Goal: Information Seeking & Learning: Find specific fact

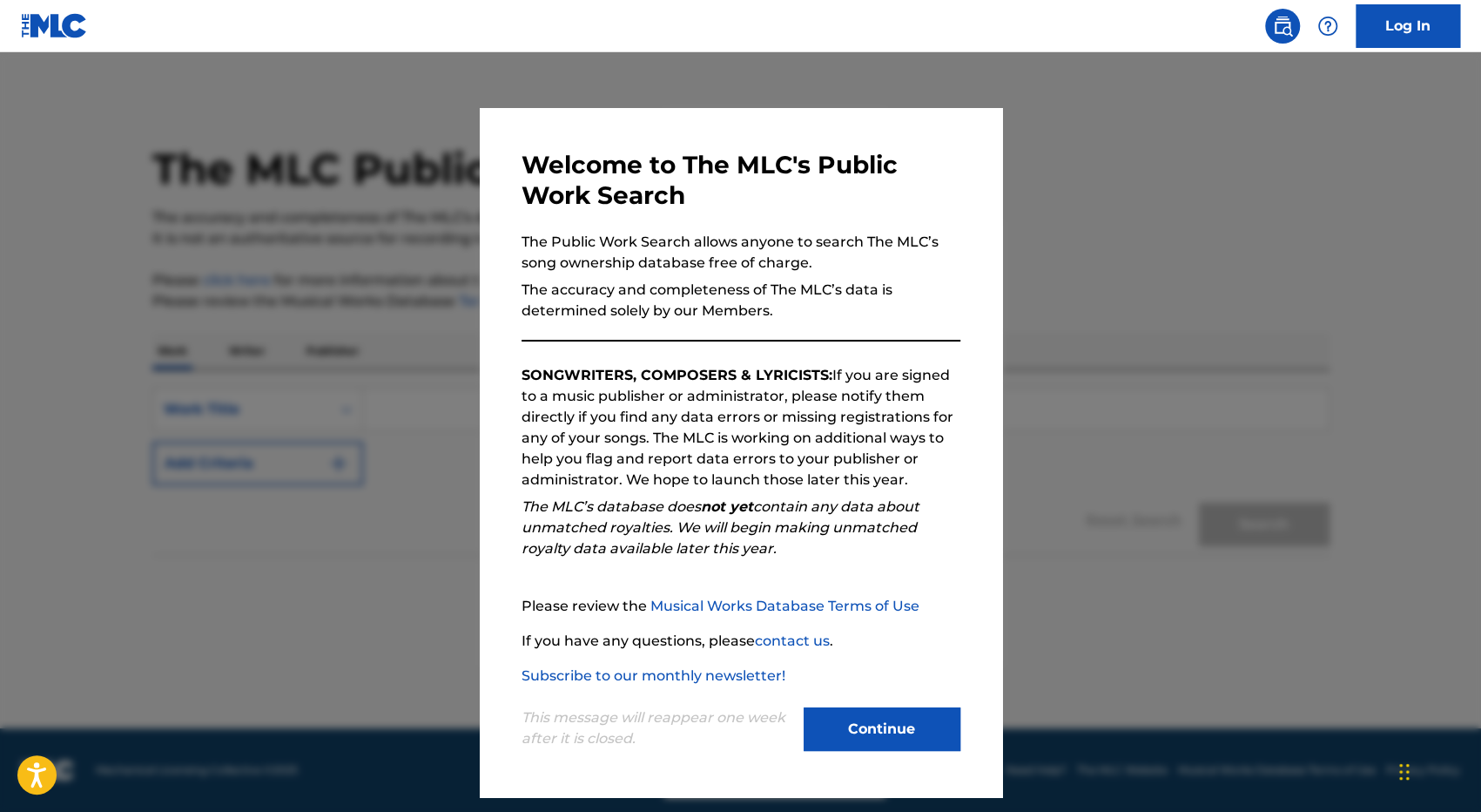
click at [901, 725] on button "Continue" at bounding box center [882, 728] width 157 height 44
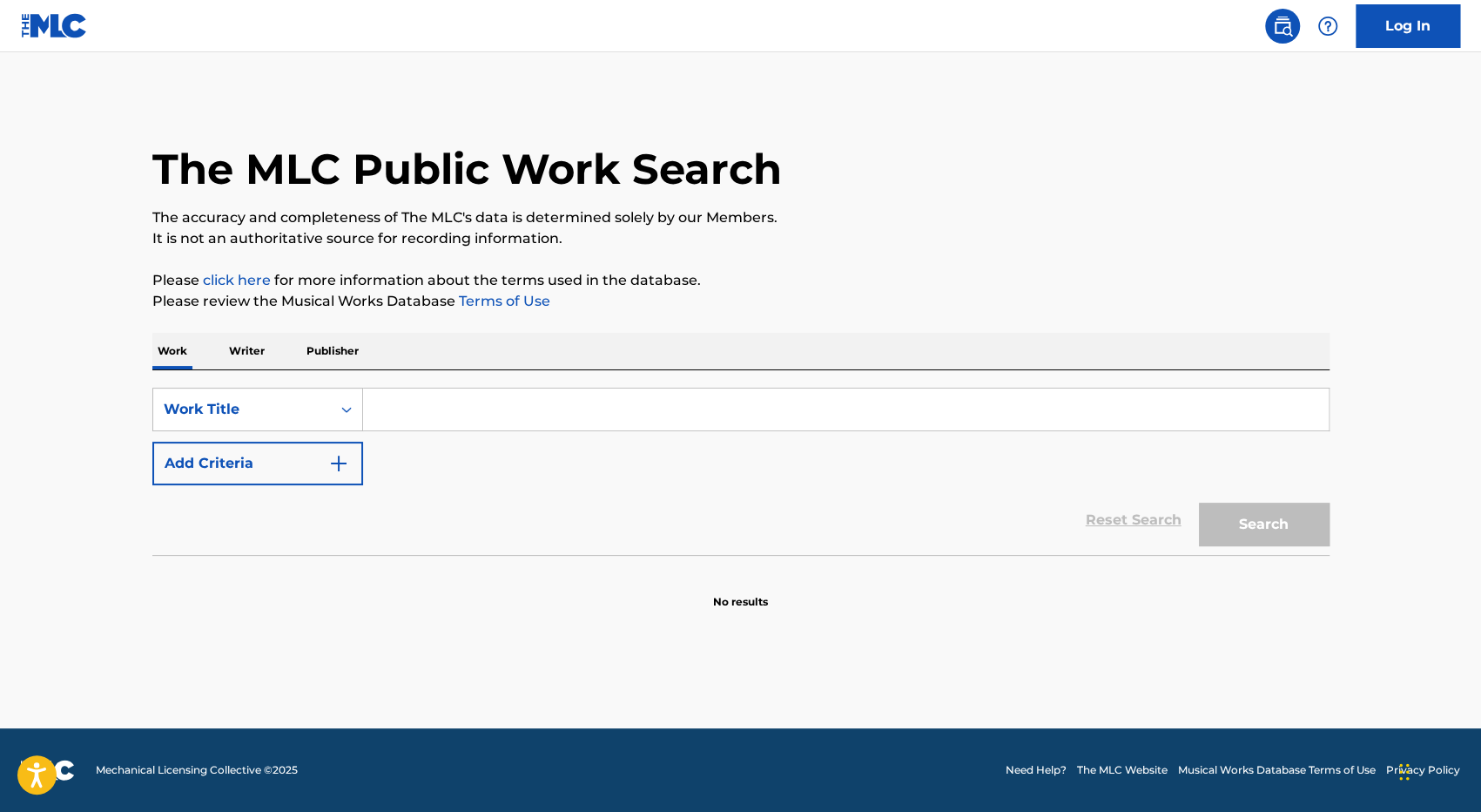
click at [258, 358] on p "Writer" at bounding box center [247, 351] width 47 height 36
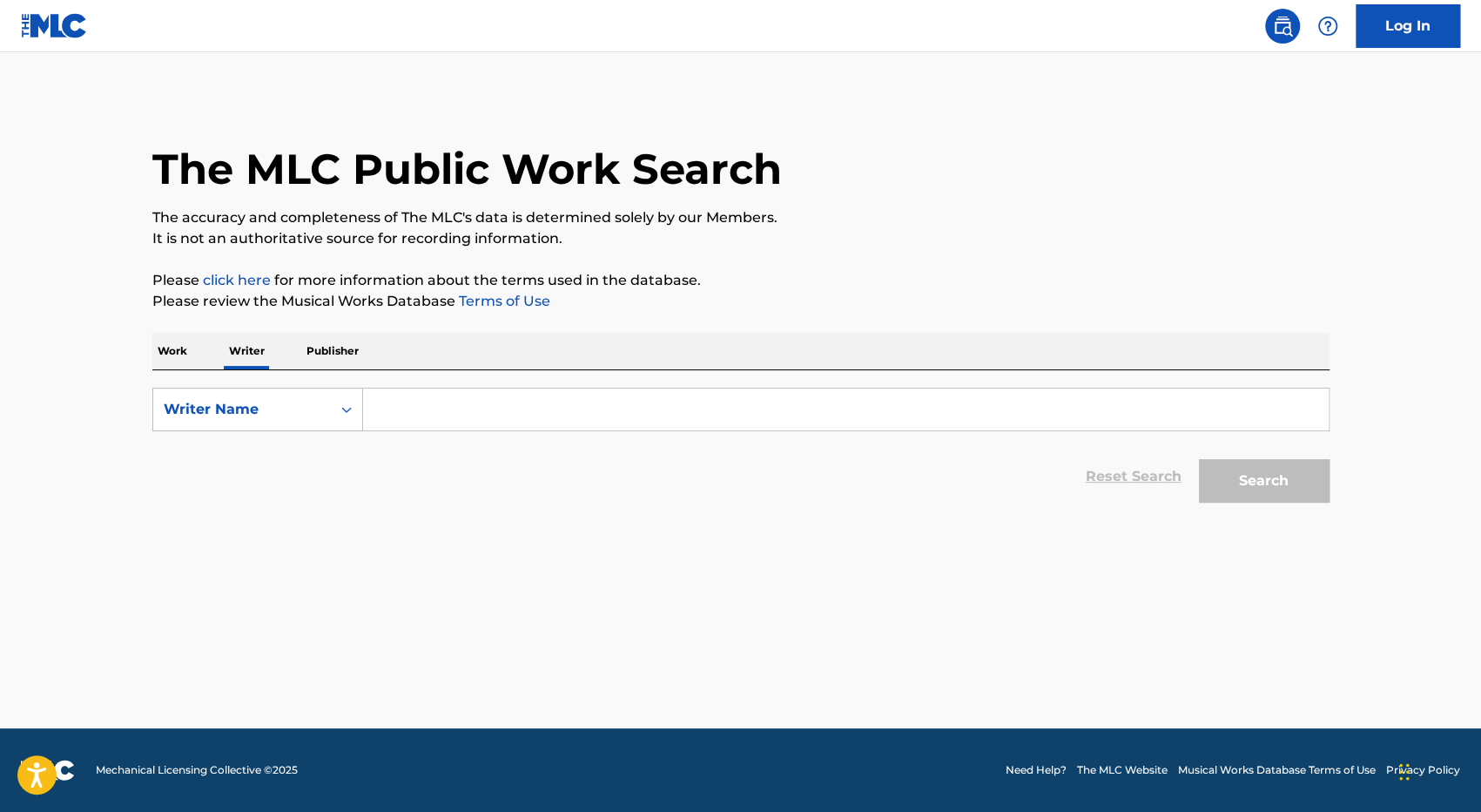
click at [192, 357] on p "Work" at bounding box center [172, 351] width 40 height 36
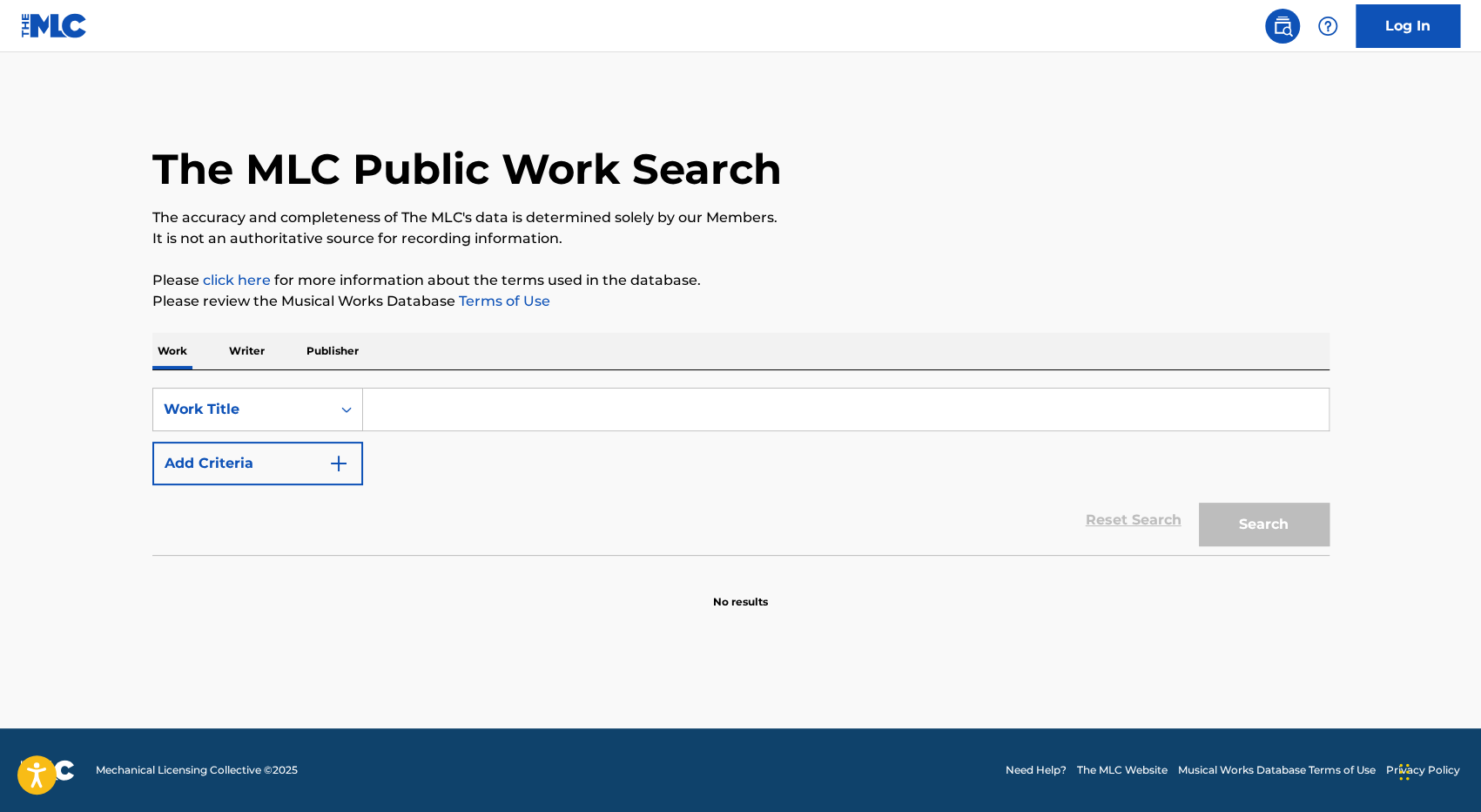
click at [463, 402] on input "Search Form" at bounding box center [846, 409] width 966 height 42
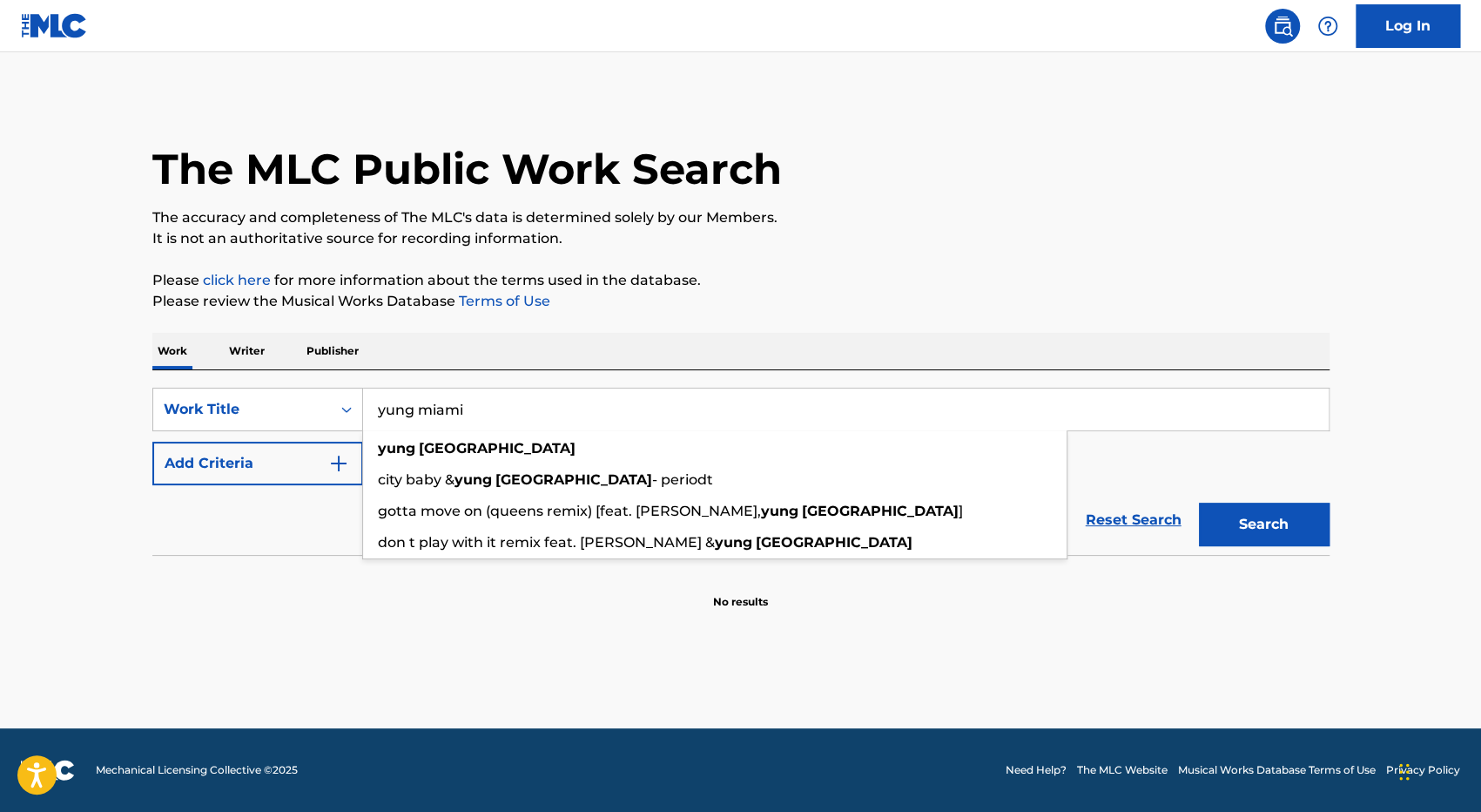
click at [1199, 502] on button "Search" at bounding box center [1264, 524] width 130 height 44
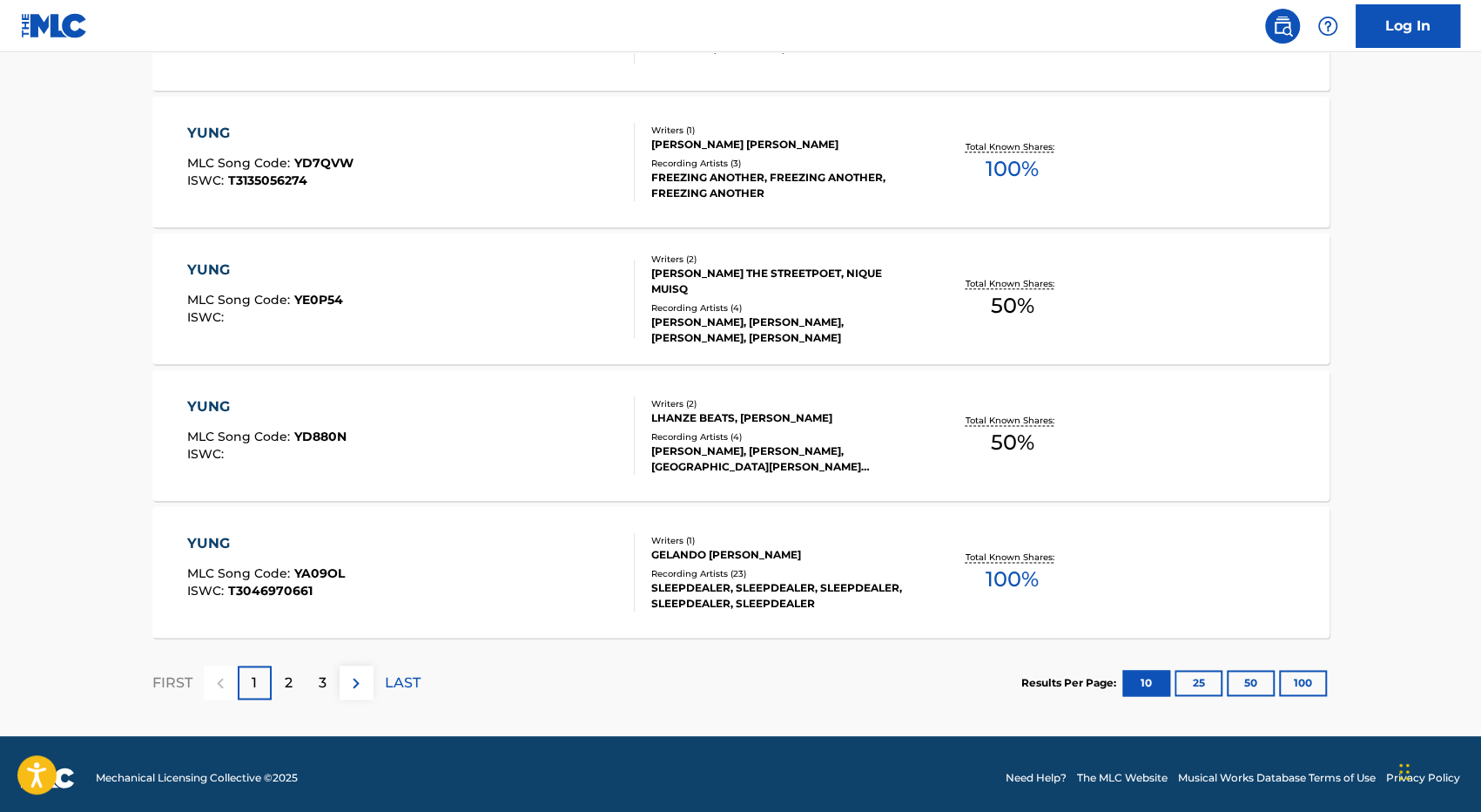
scroll to position [1319, 0]
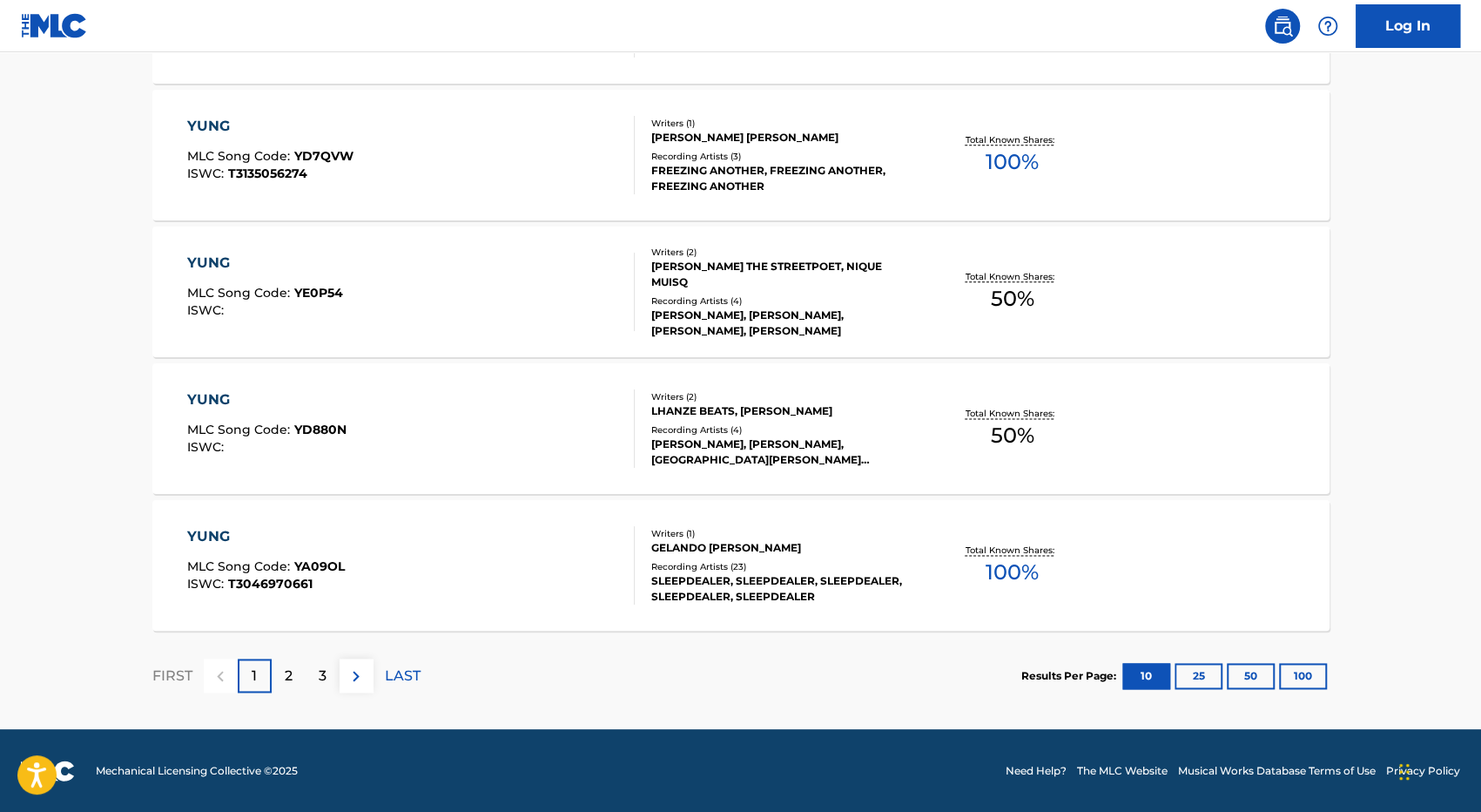
click at [289, 674] on p "2" at bounding box center [288, 675] width 7 height 20
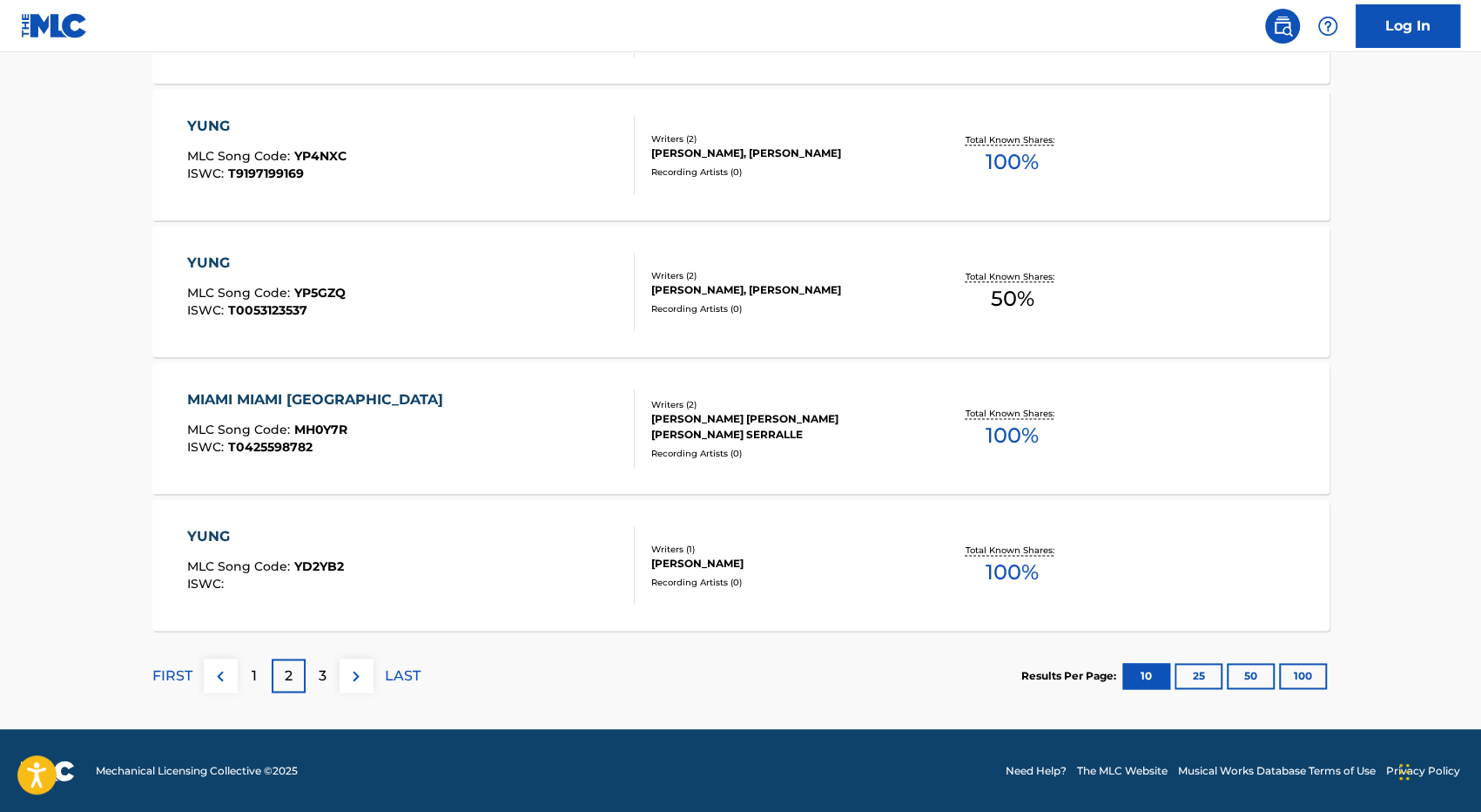
click at [321, 672] on p "3" at bounding box center [323, 675] width 7 height 20
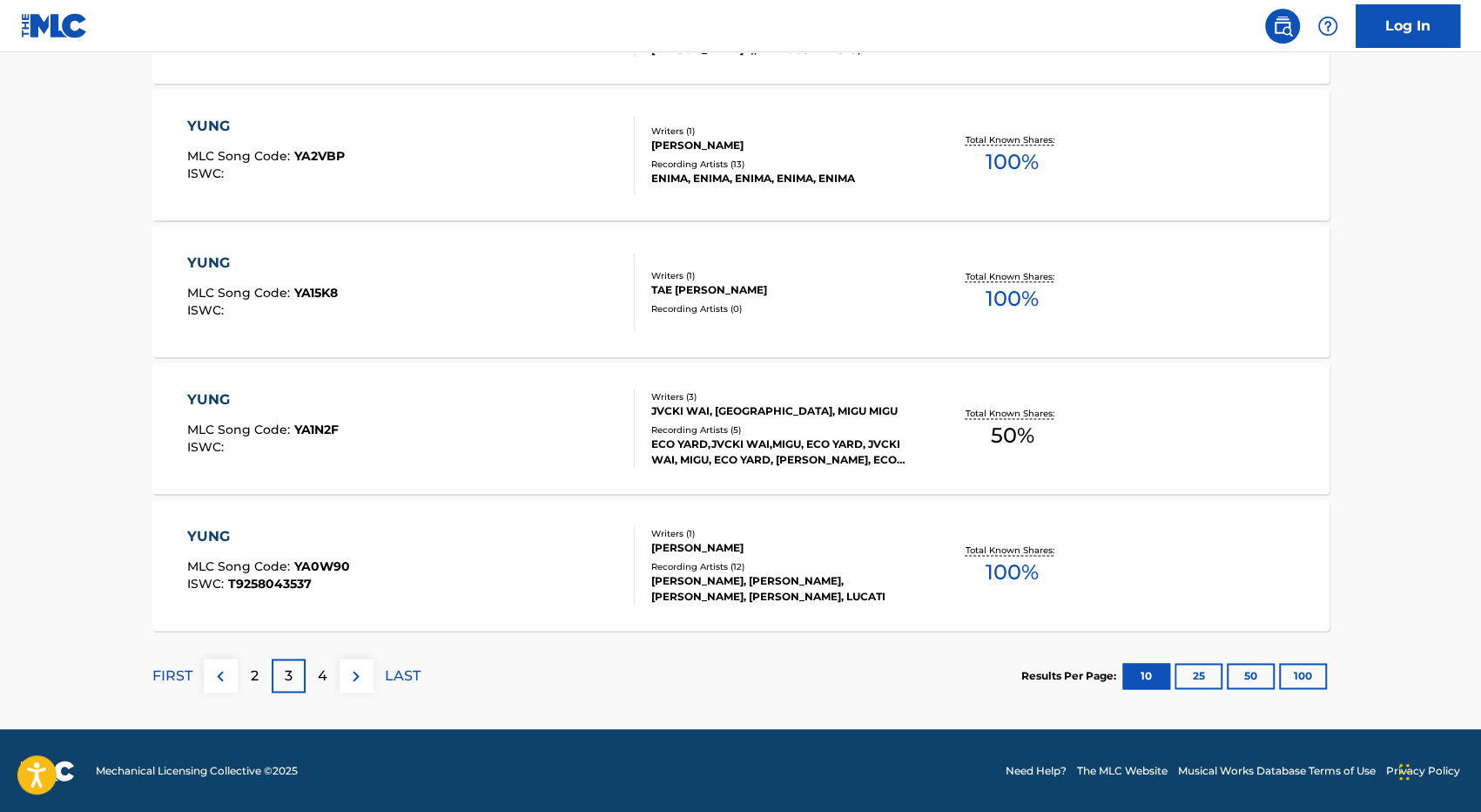
click at [318, 683] on p "4" at bounding box center [323, 675] width 9 height 20
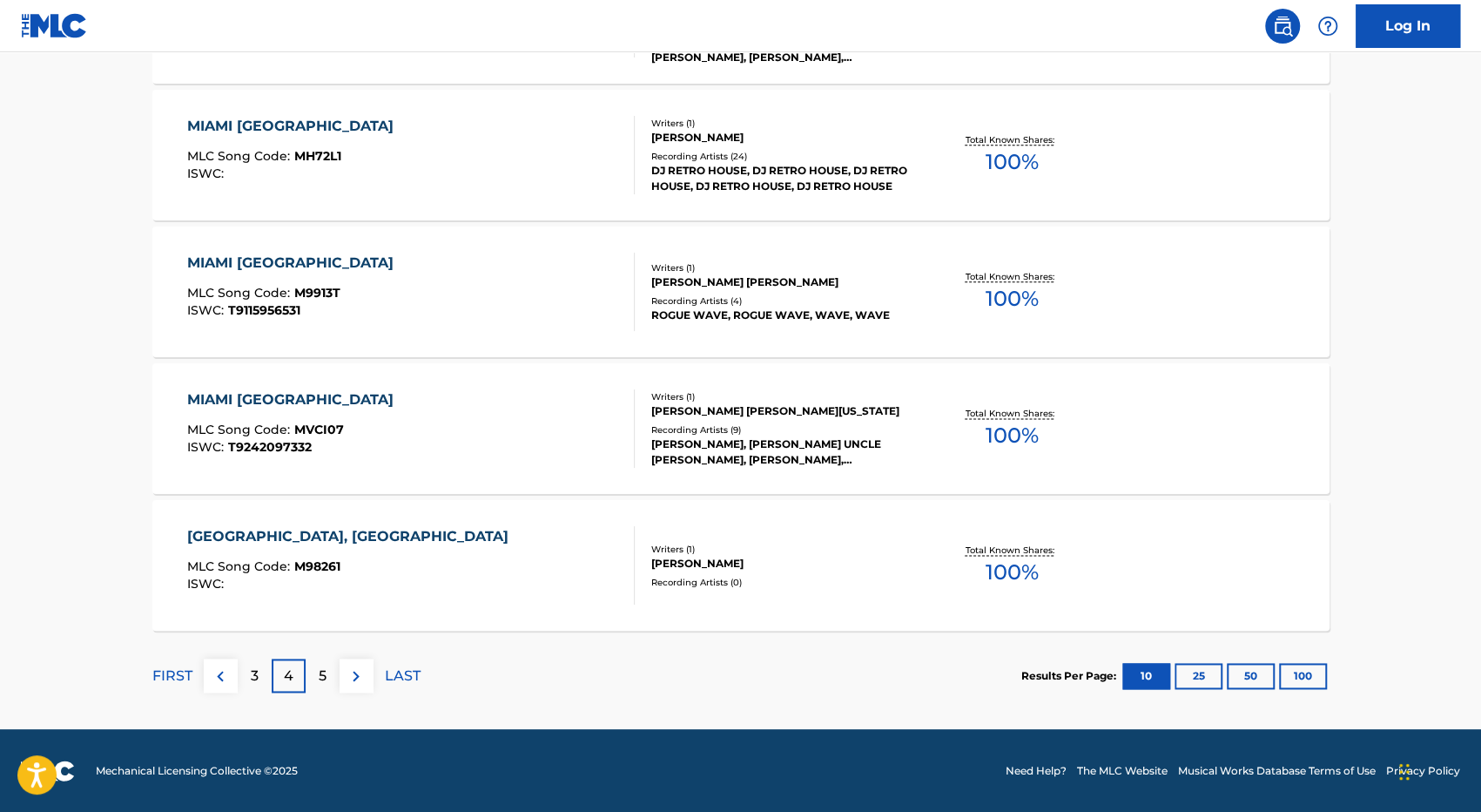
click at [252, 672] on p "3" at bounding box center [255, 675] width 7 height 20
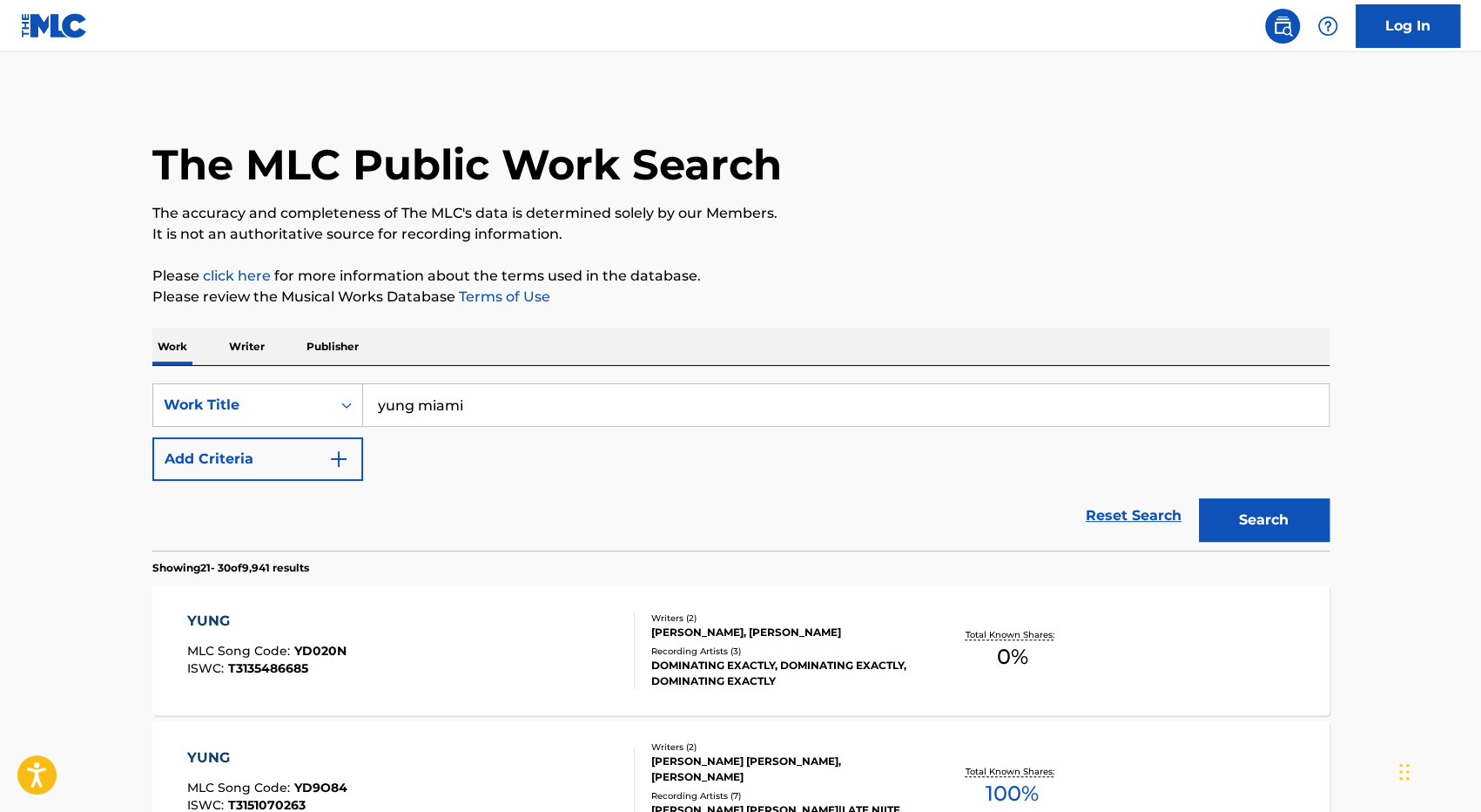
scroll to position [6, 0]
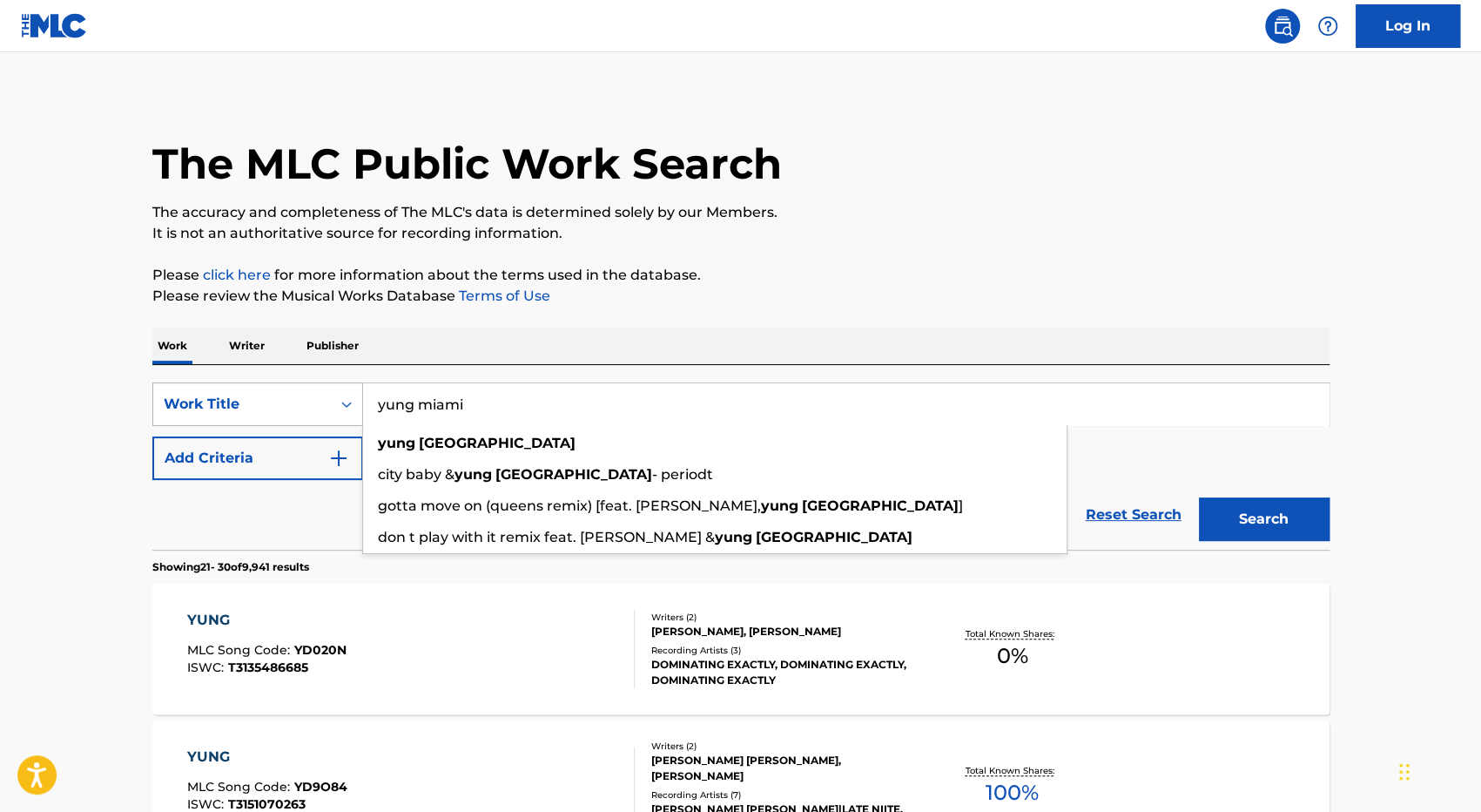
drag, startPoint x: 491, startPoint y: 395, endPoint x: 309, endPoint y: 402, distance: 182.1
click at [309, 402] on div "SearchWithCriteria89b253d6-b290-4b88-bcc9-fce32a6147f3 Work Title yung miami yu…" at bounding box center [741, 404] width 1178 height 44
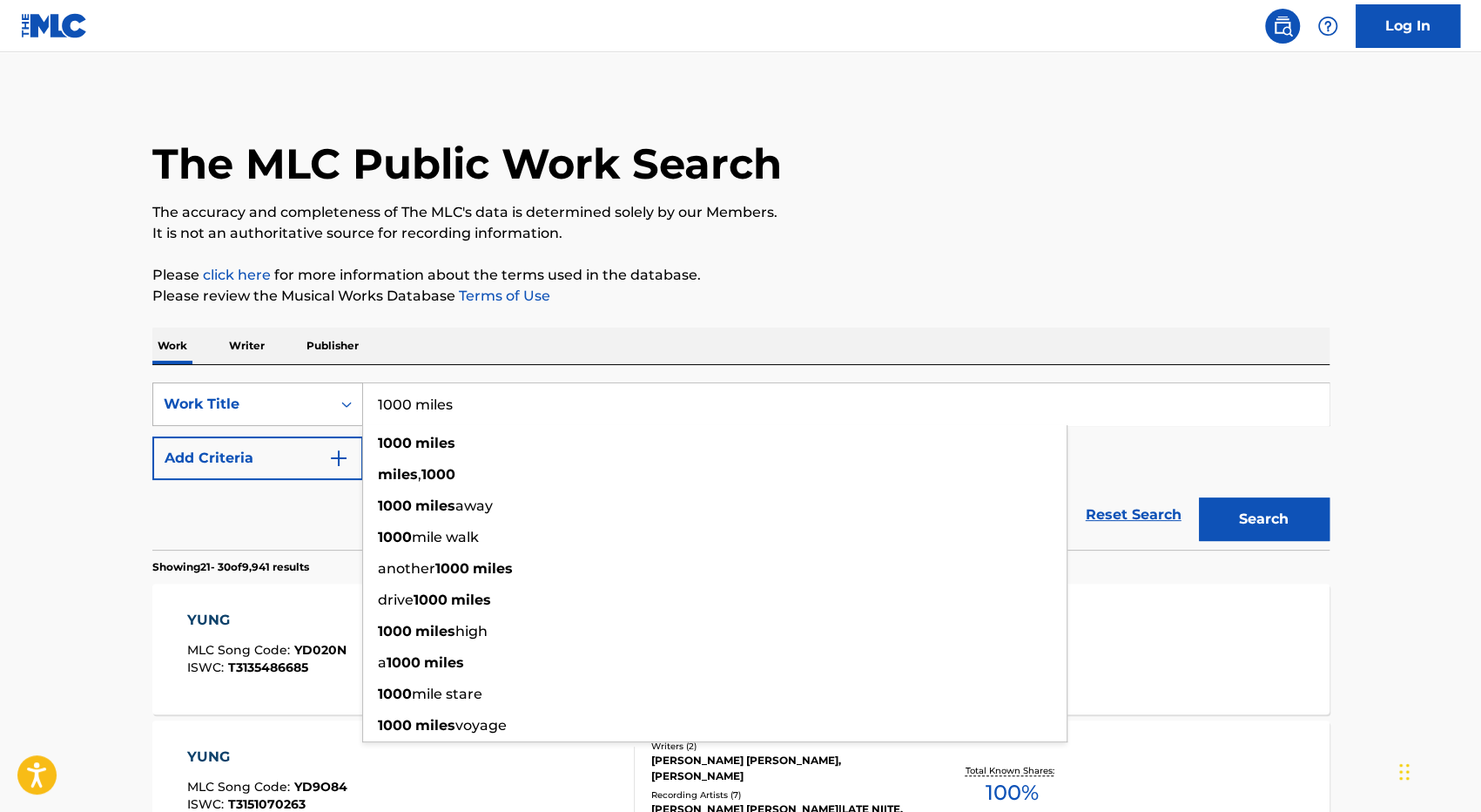
click at [1199, 498] on button "Search" at bounding box center [1264, 519] width 130 height 44
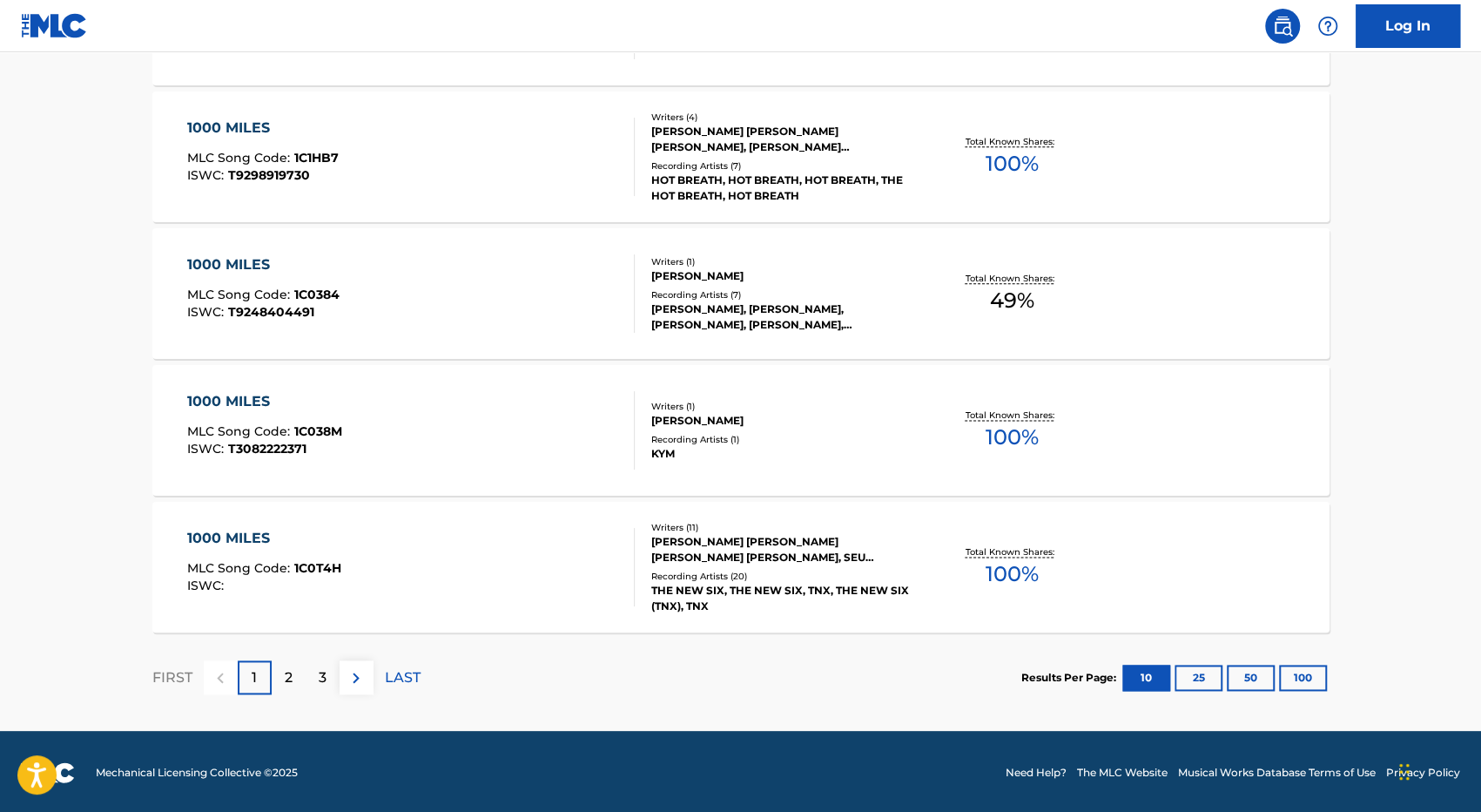
scroll to position [1319, 0]
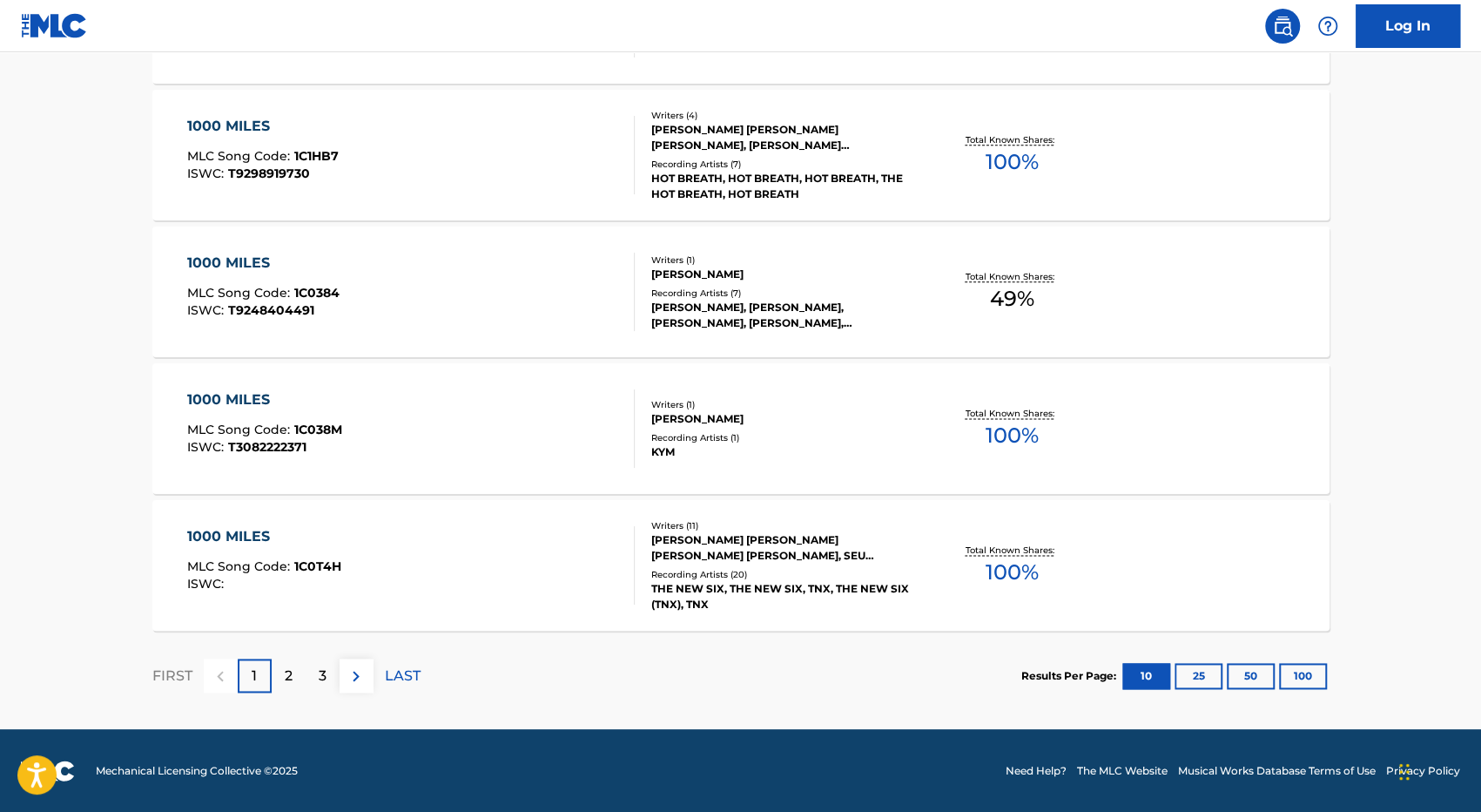
click at [286, 676] on p "2" at bounding box center [288, 675] width 7 height 20
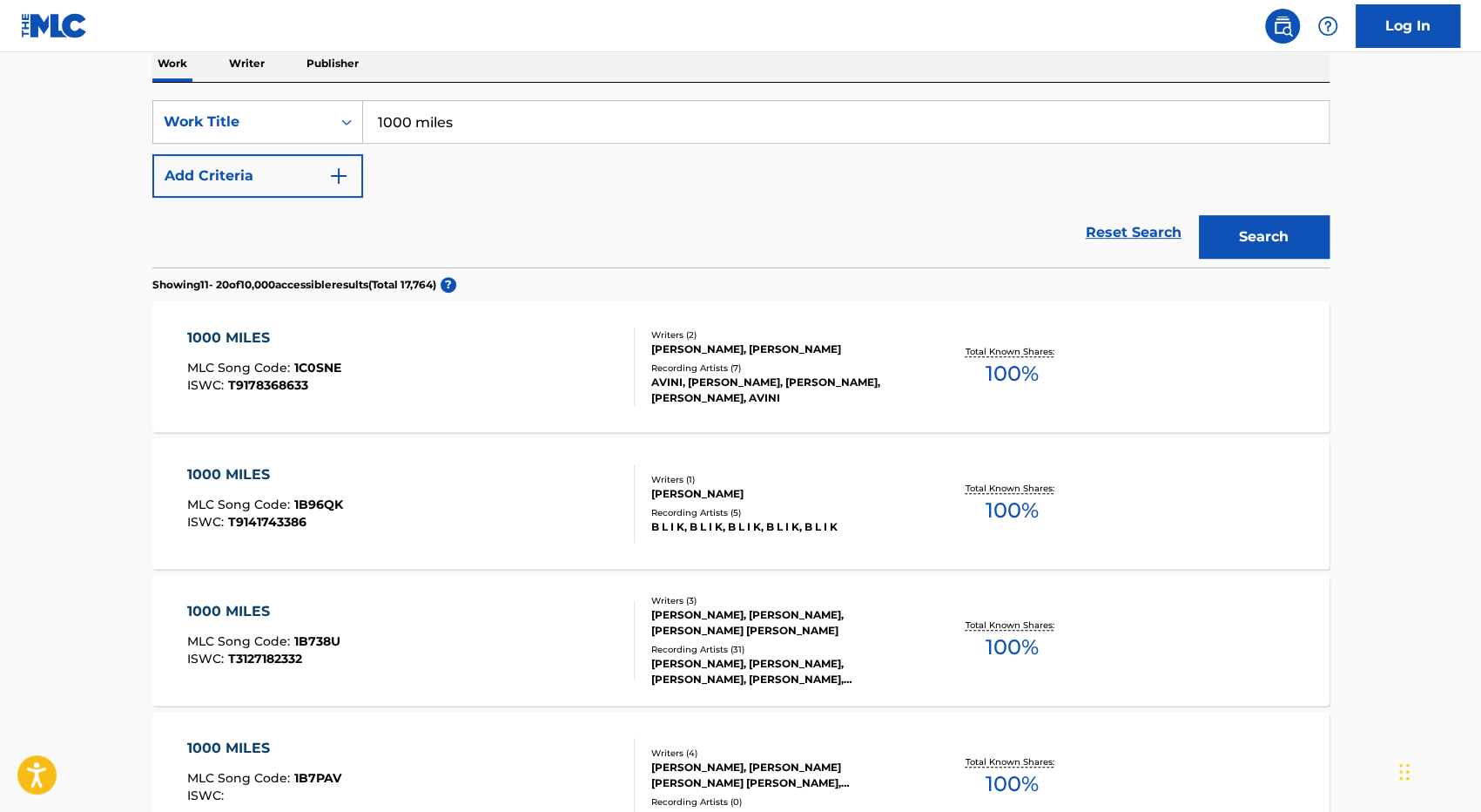
scroll to position [0, 0]
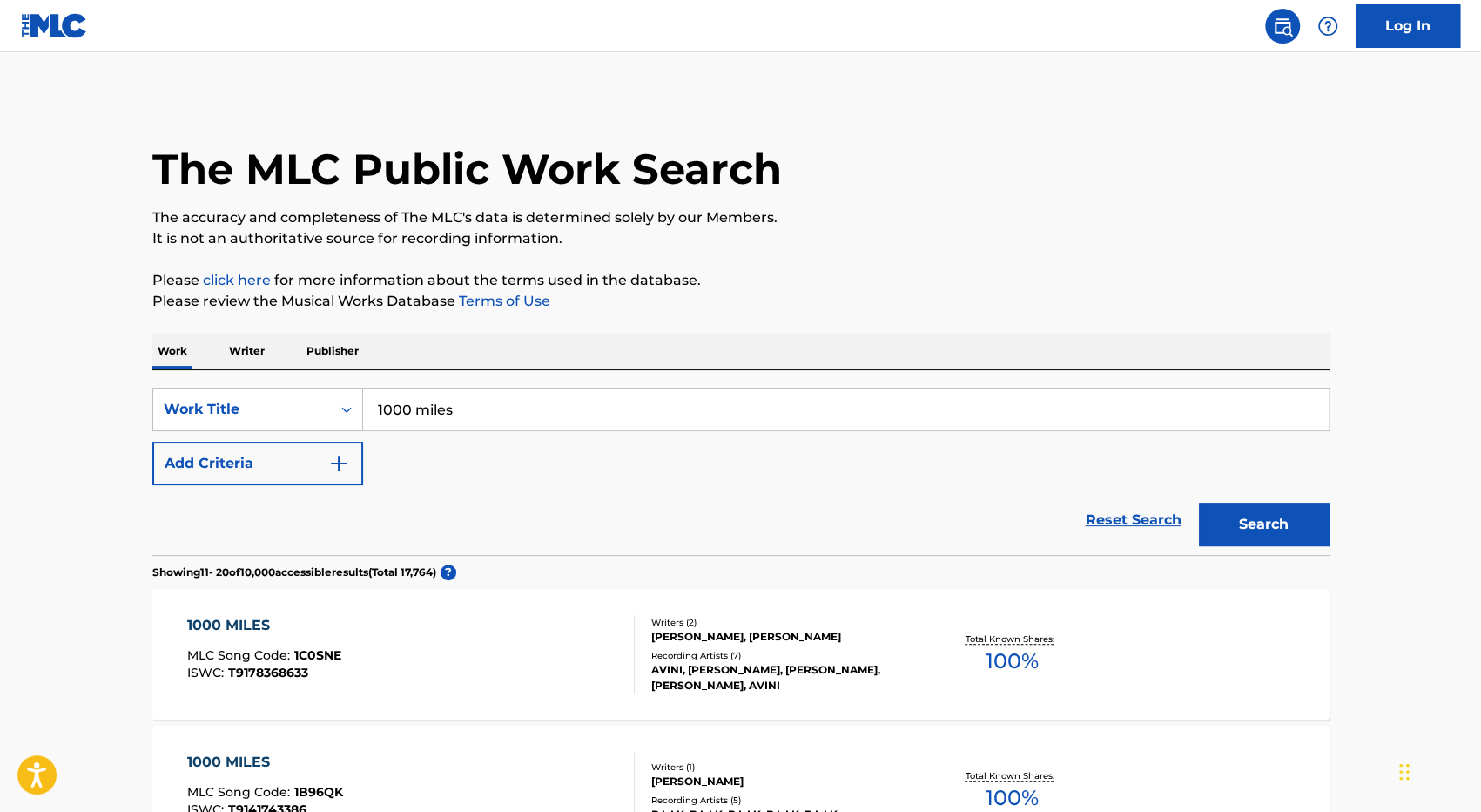
click at [512, 406] on input "1000 miles" at bounding box center [846, 409] width 966 height 42
type input "1000 miles biggkutt8"
click at [1199, 502] on button "Search" at bounding box center [1264, 524] width 130 height 44
click at [272, 351] on div "Work Writer Publisher" at bounding box center [741, 351] width 1178 height 36
click at [270, 351] on div "Work Writer Publisher" at bounding box center [741, 351] width 1178 height 36
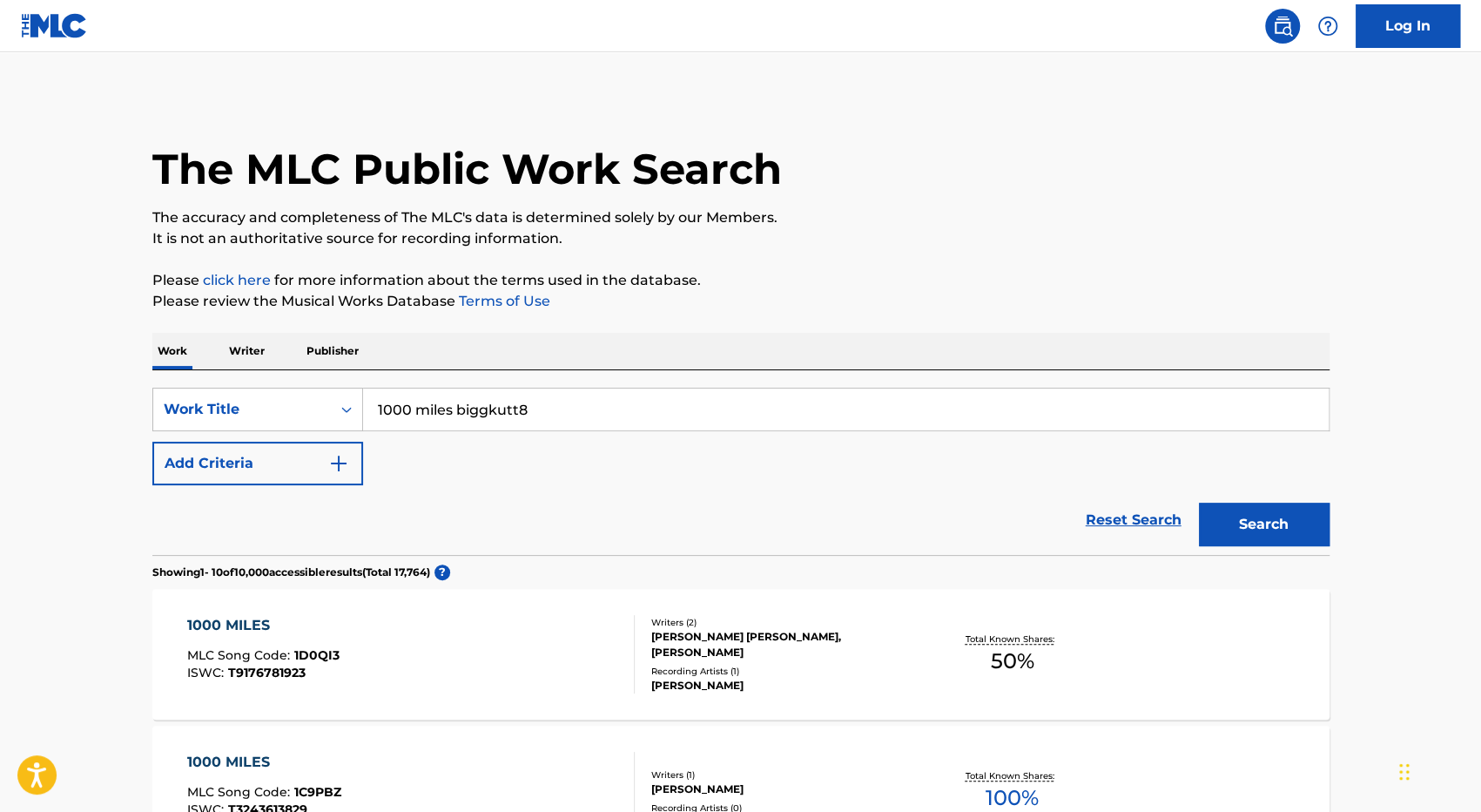
click at [257, 348] on p "Writer" at bounding box center [247, 351] width 47 height 36
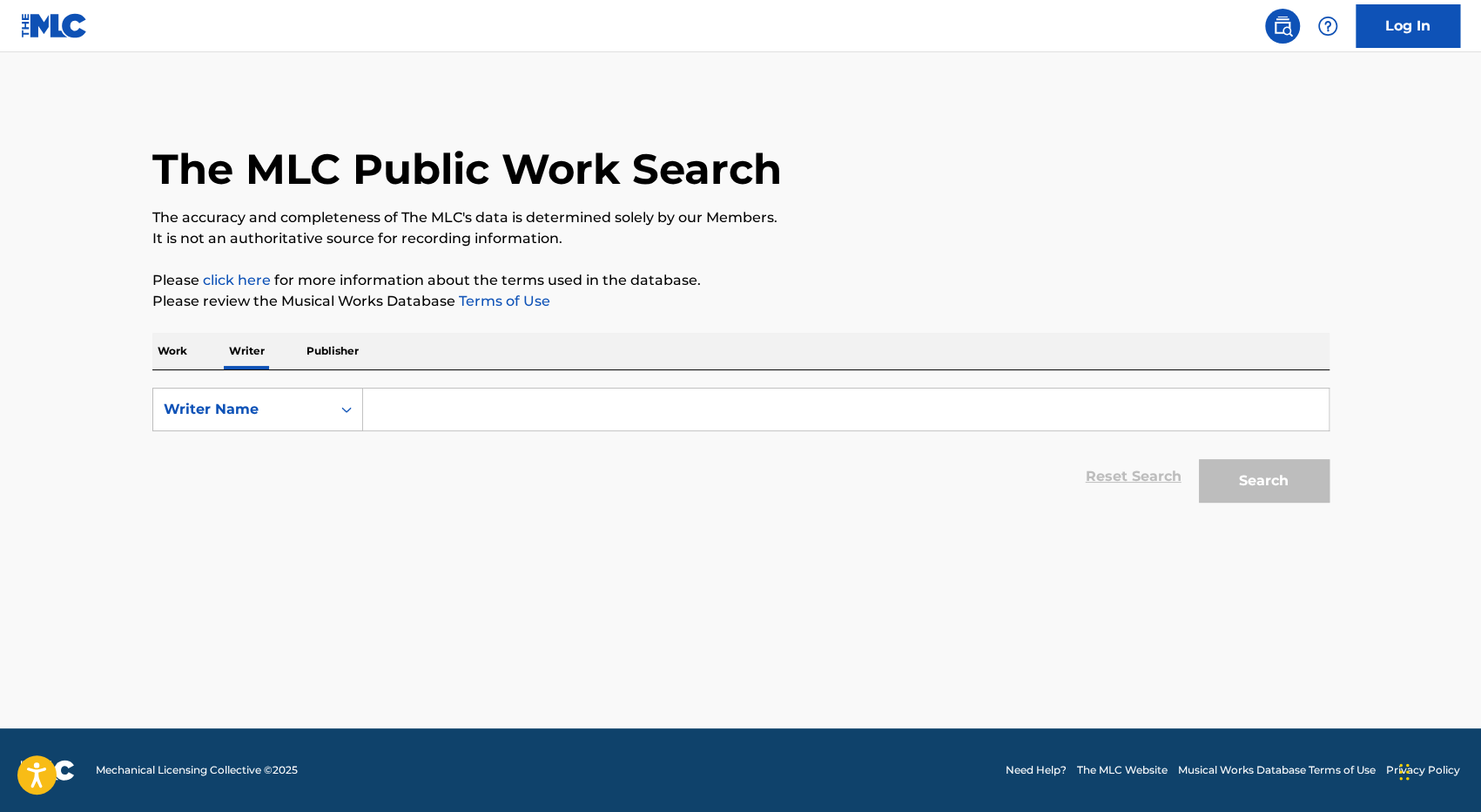
click at [453, 403] on input "Search Form" at bounding box center [846, 409] width 966 height 42
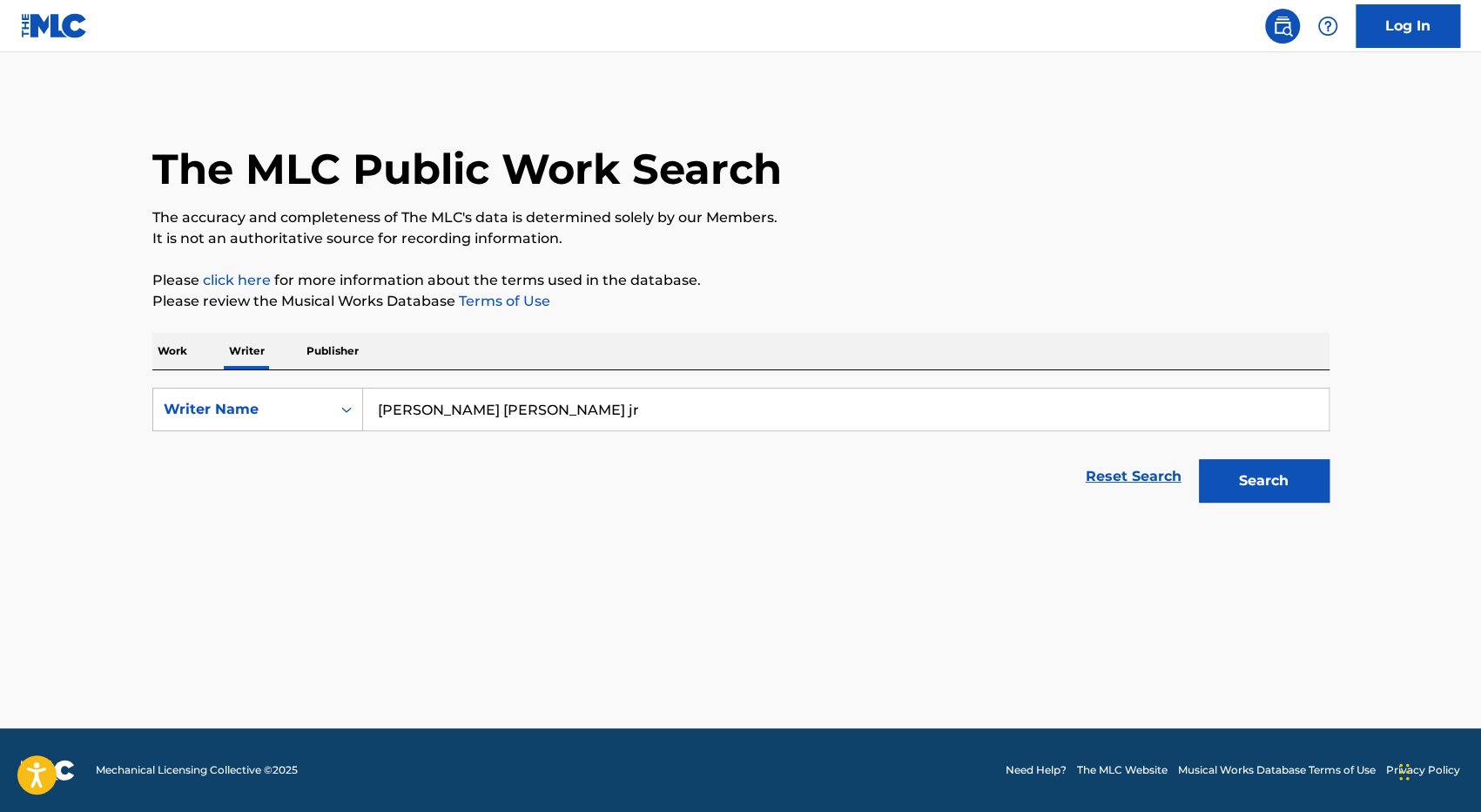
type input "[PERSON_NAME] [PERSON_NAME] jr"
click at [1221, 481] on button "Search" at bounding box center [1264, 480] width 130 height 44
drag, startPoint x: 563, startPoint y: 416, endPoint x: 354, endPoint y: 407, distance: 209.2
click at [354, 407] on div "SearchWithCriteriaf928d41e-e660-4c7c-95e6-b87ef758d8be Writer Name charles edwa…" at bounding box center [741, 409] width 1178 height 44
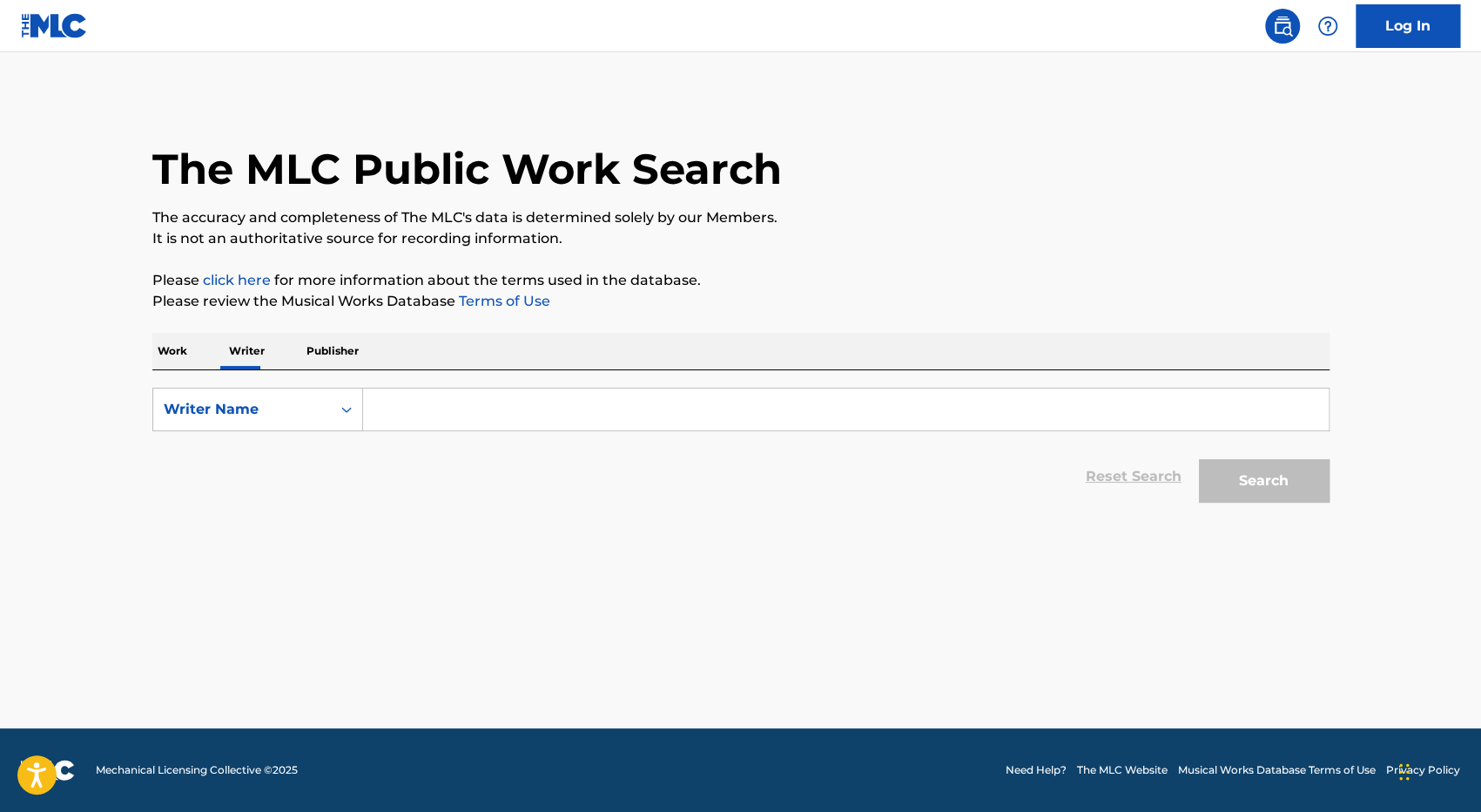
click at [405, 393] on input "Search Form" at bounding box center [846, 409] width 966 height 42
click at [294, 408] on div "Writer Name" at bounding box center [242, 409] width 157 height 20
click at [254, 499] on div "Writer Name" at bounding box center [258, 496] width 209 height 44
click at [414, 404] on input "Search Form" at bounding box center [846, 409] width 966 height 42
paste input "[PERSON_NAME] [PERSON_NAME] jr"
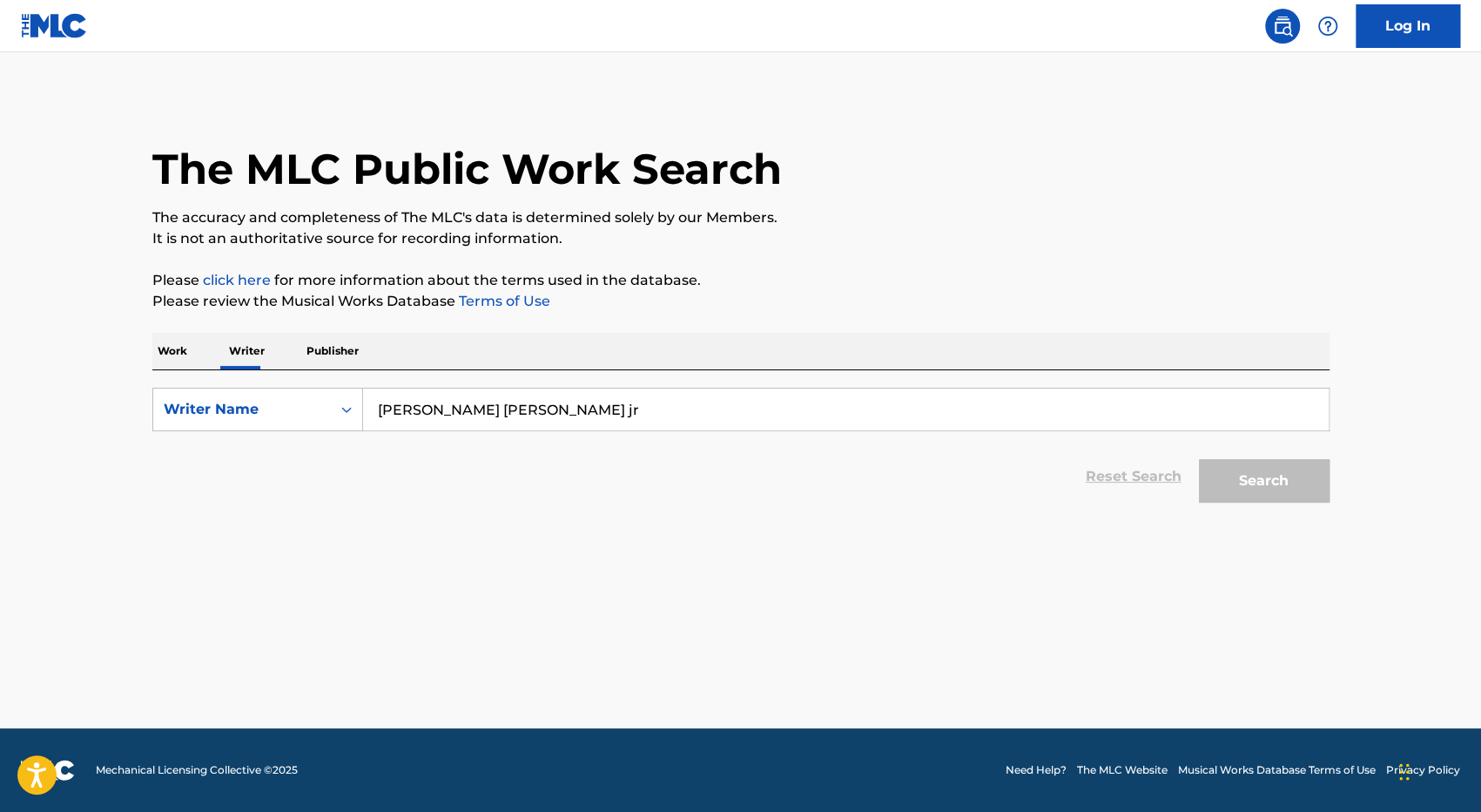
type input "[PERSON_NAME] [PERSON_NAME] jr"
click at [1199, 459] on button "Search" at bounding box center [1264, 480] width 130 height 44
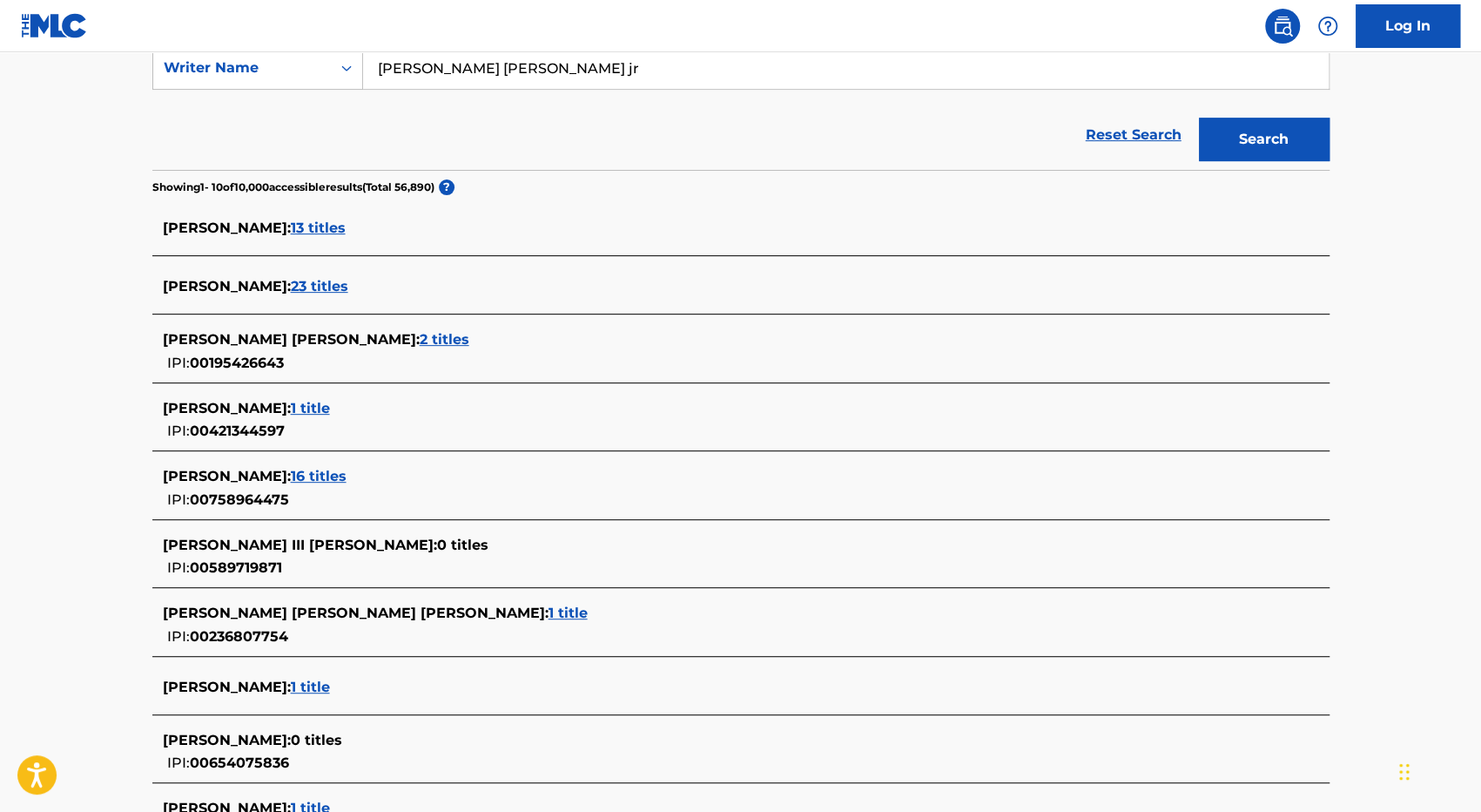
scroll to position [340, 0]
click at [328, 229] on span "13 titles" at bounding box center [318, 229] width 55 height 17
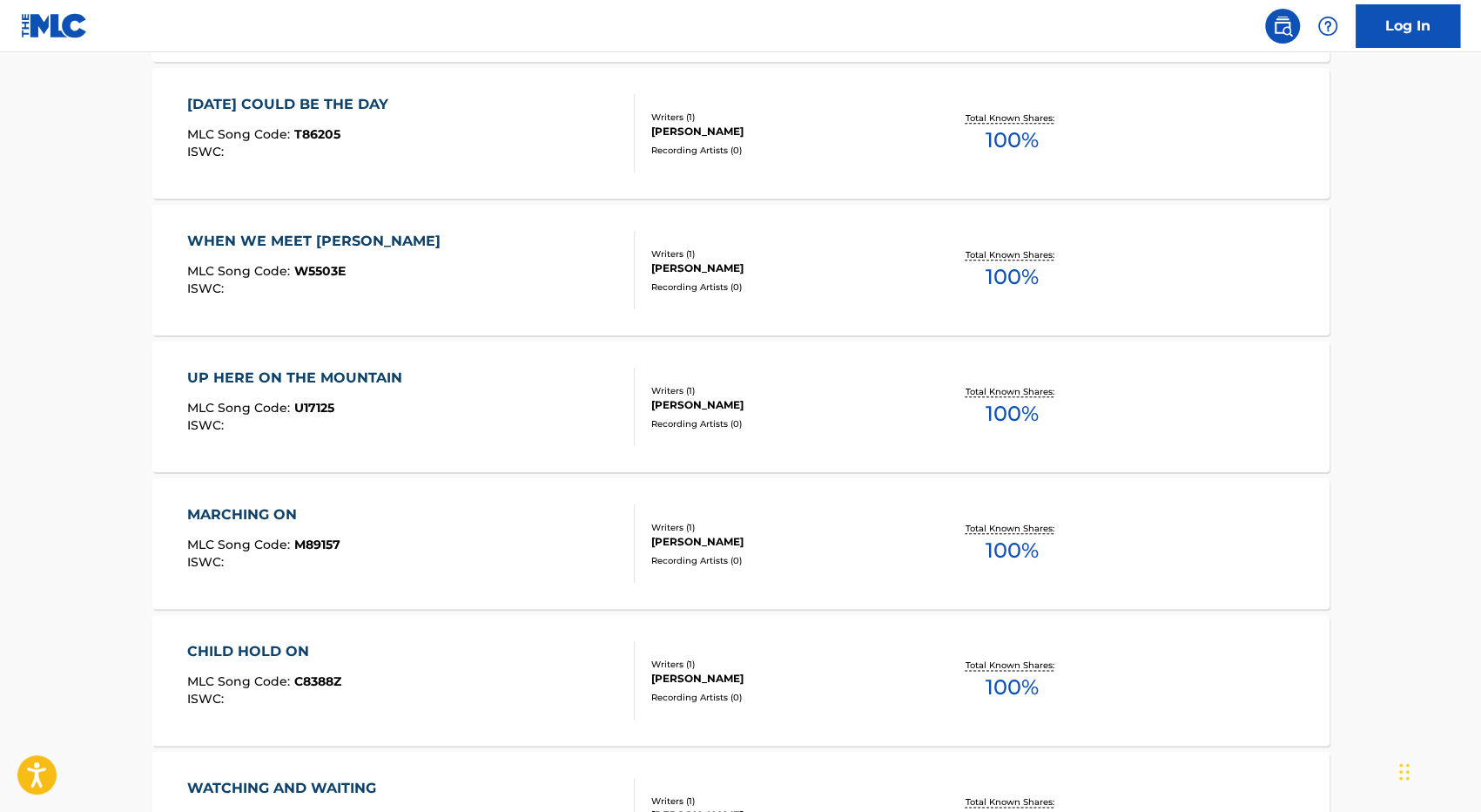
scroll to position [1319, 0]
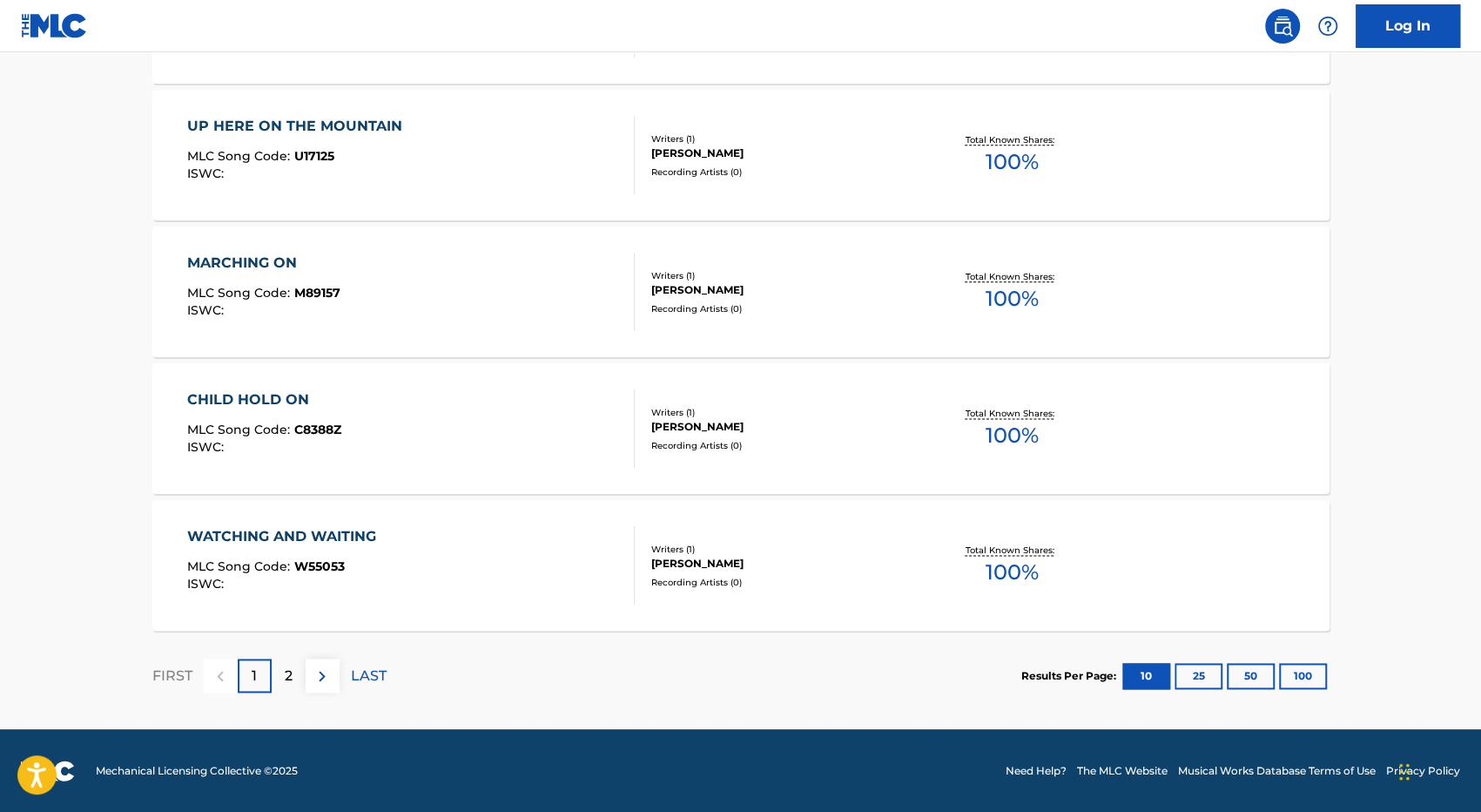
click at [298, 682] on div "2" at bounding box center [288, 675] width 34 height 34
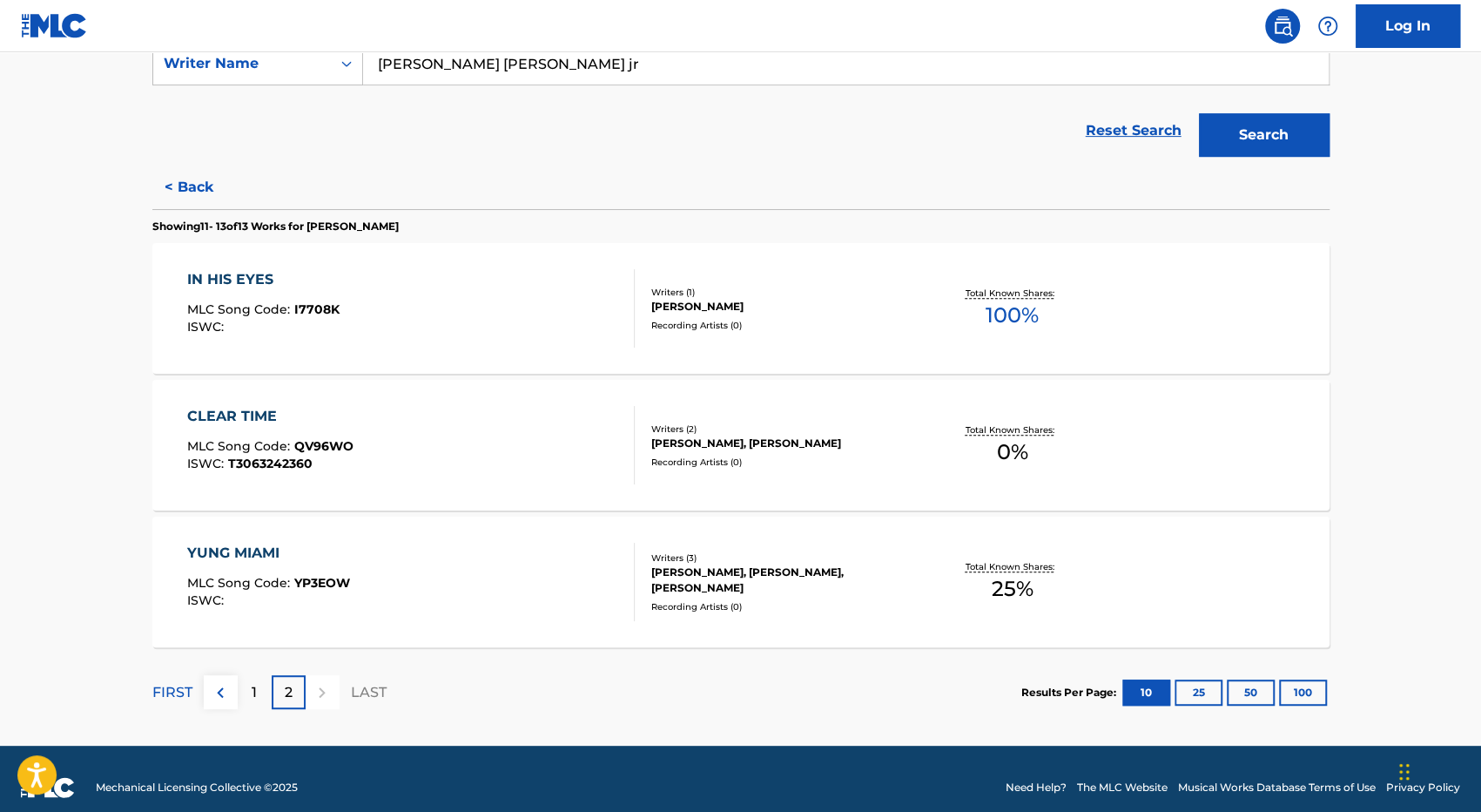
scroll to position [362, 0]
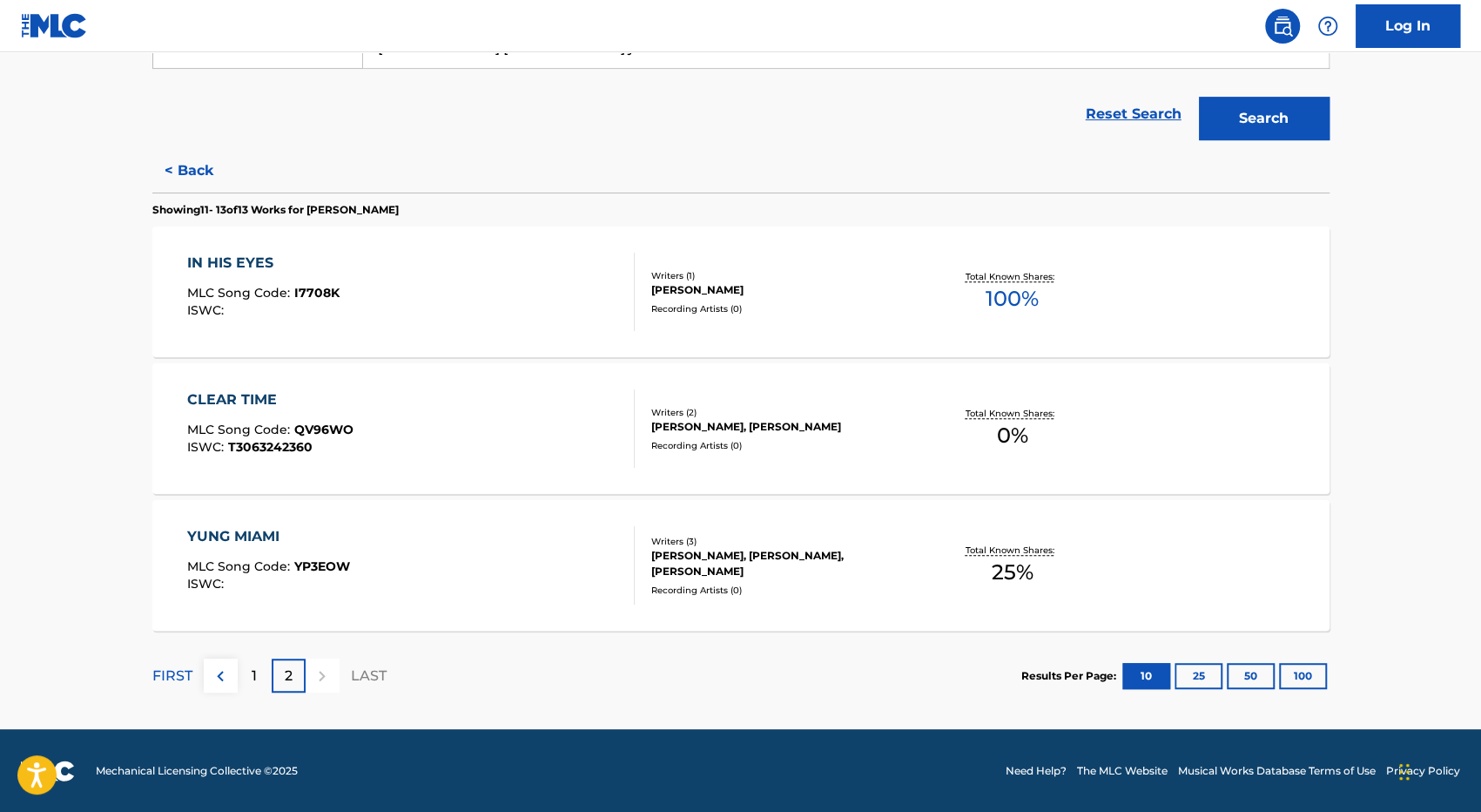
click at [807, 563] on div "[PERSON_NAME], [PERSON_NAME], [PERSON_NAME]" at bounding box center [782, 564] width 263 height 32
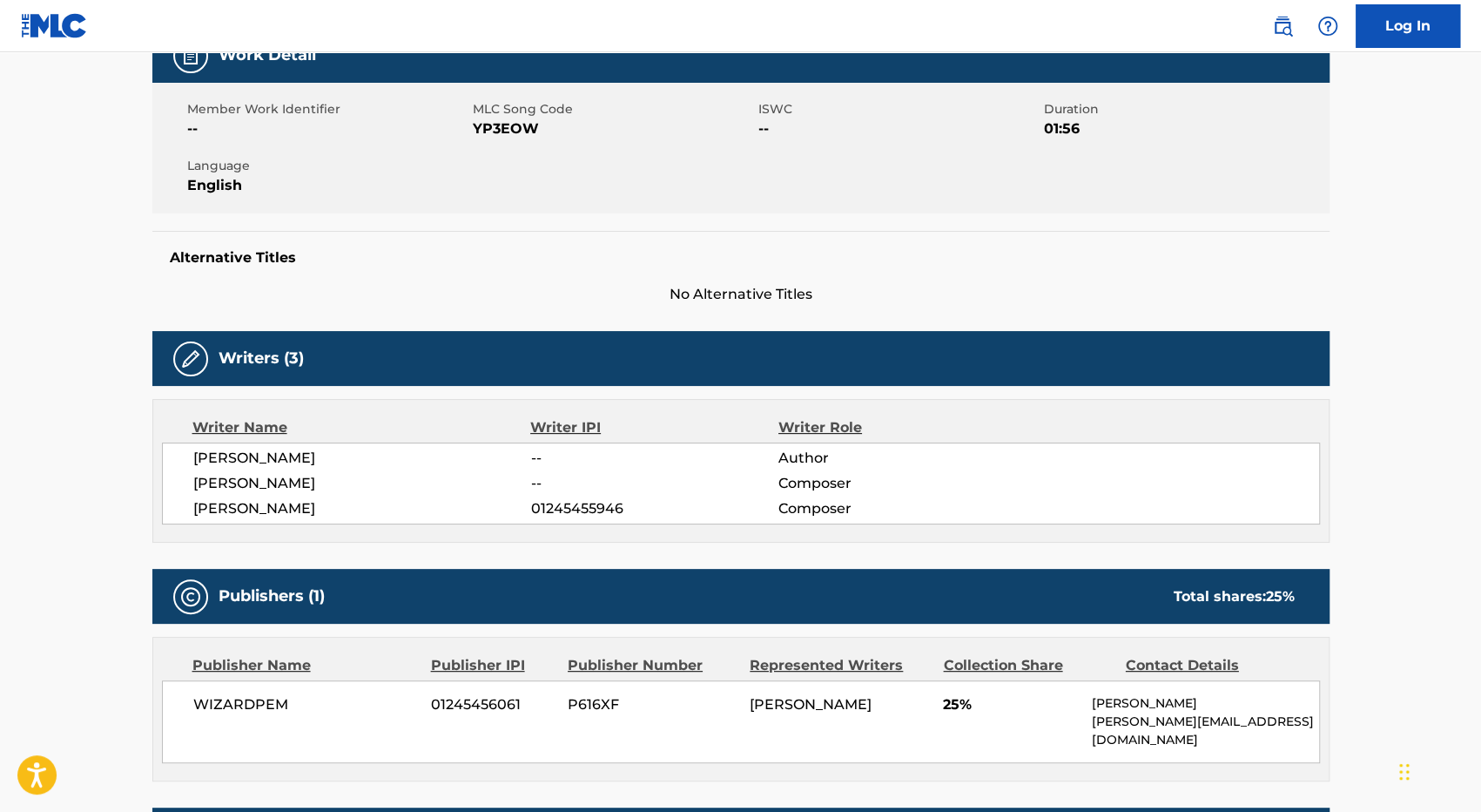
scroll to position [477, 0]
